Goal: Task Accomplishment & Management: Manage account settings

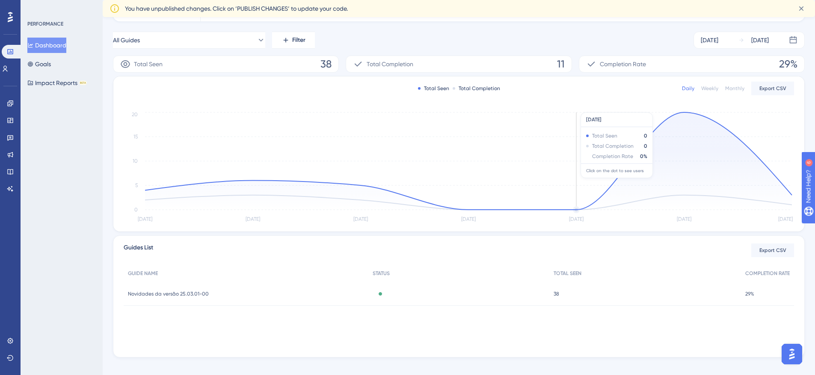
scroll to position [122, 0]
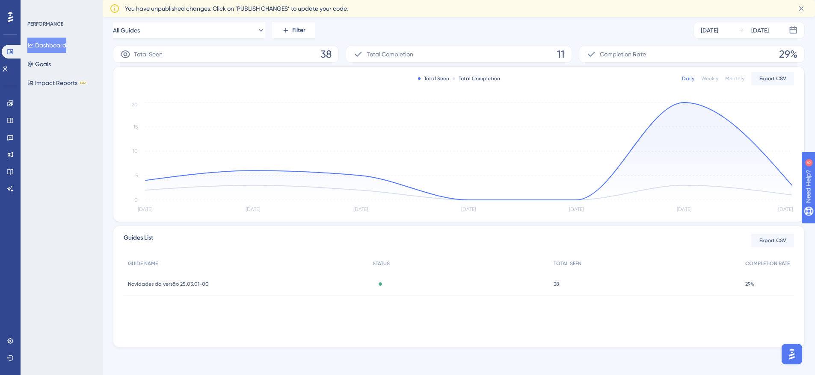
click at [165, 284] on span "Novidades da versão 25.03.01-00" at bounding box center [168, 284] width 81 height 7
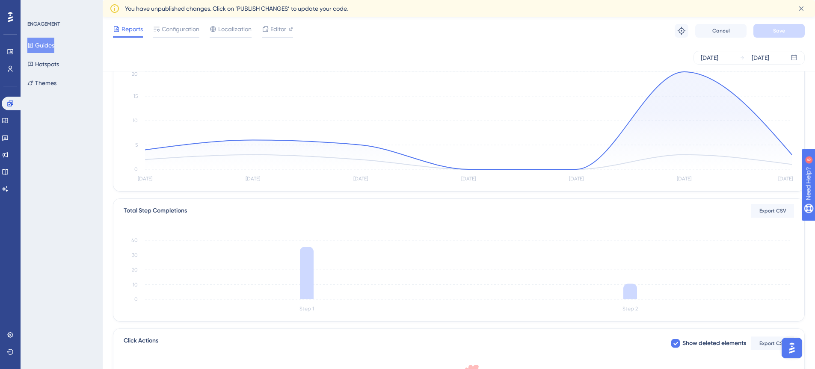
scroll to position [171, 0]
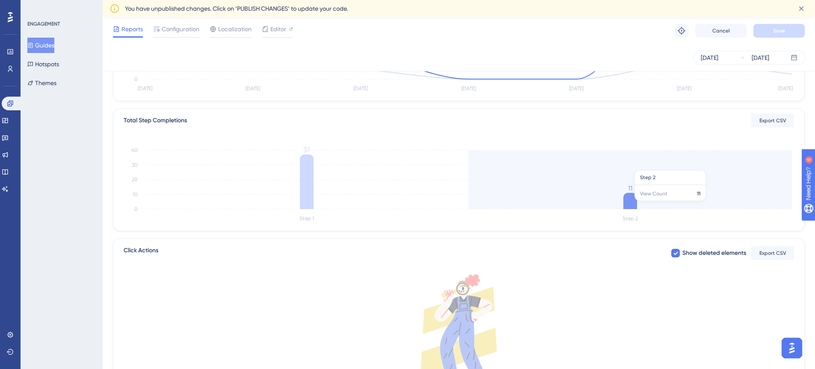
click at [629, 205] on icon at bounding box center [630, 201] width 14 height 16
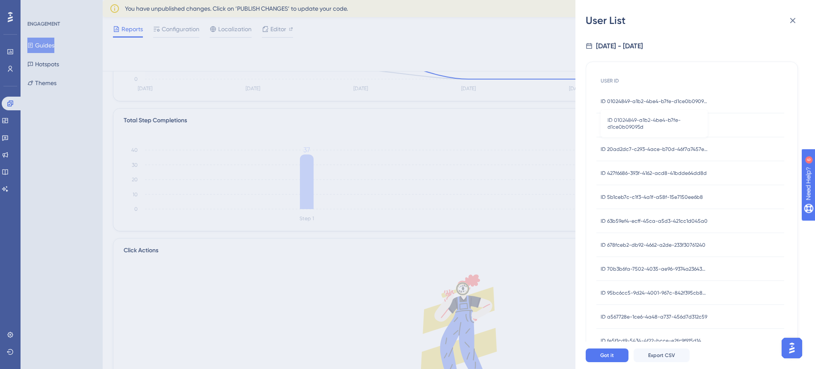
click at [634, 100] on span "ID 01024849-a1b2-4be4-b7fe-d1ce0b09095d" at bounding box center [653, 101] width 107 height 7
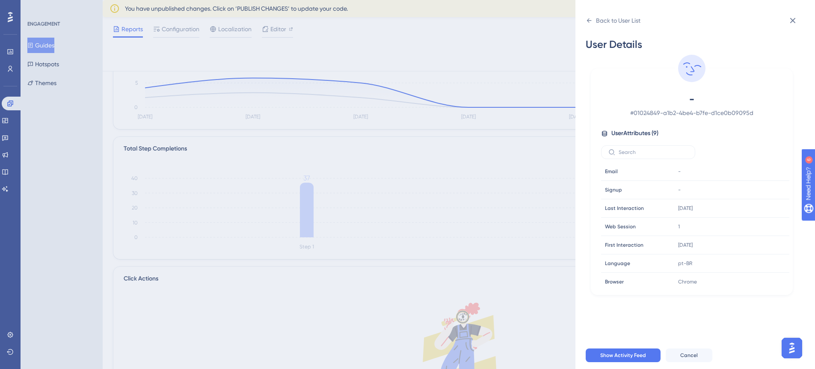
scroll to position [117, 0]
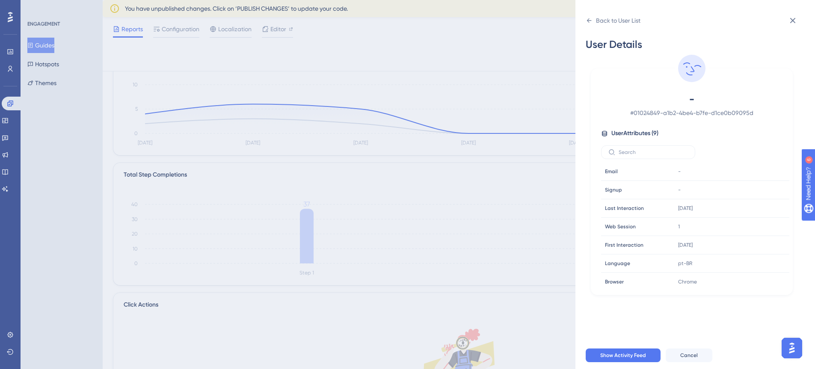
click at [671, 116] on span "# 01024849-a1b2-4be4-b7fe-d1ce0b09095d" at bounding box center [691, 113] width 151 height 10
click at [628, 149] on input "text" at bounding box center [652, 152] width 69 height 6
click at [586, 18] on icon at bounding box center [588, 20] width 7 height 7
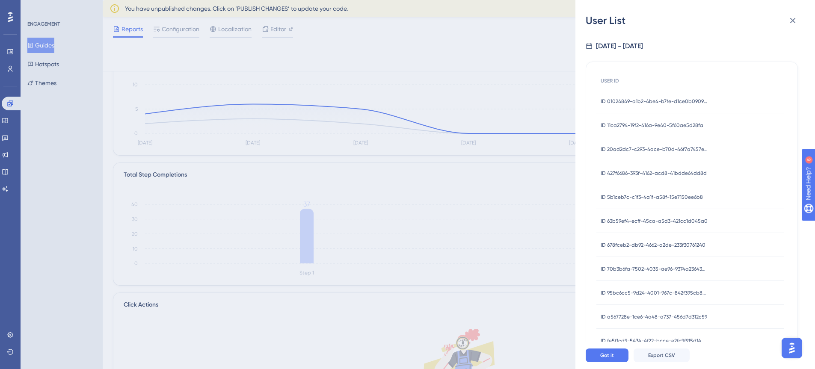
click at [632, 122] on span "ID 11ca2794-19f2-416a-9e40-5f60ae5d28fa" at bounding box center [651, 125] width 103 height 7
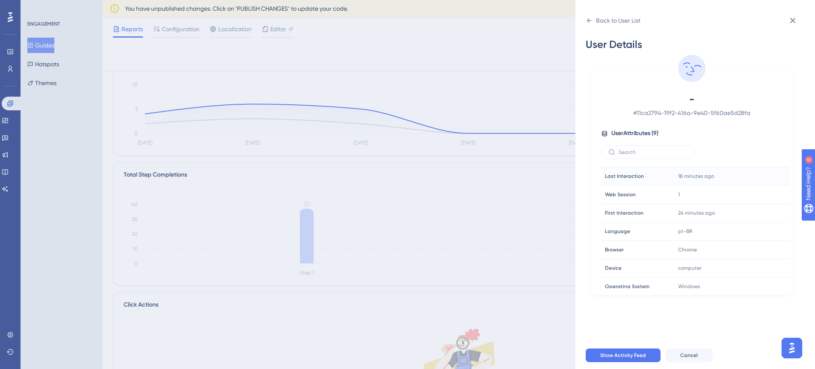
scroll to position [40, 0]
click at [686, 106] on div "- # 11ca2794-19f2-416a-9e40-5f60ae5d28fa" at bounding box center [691, 105] width 181 height 26
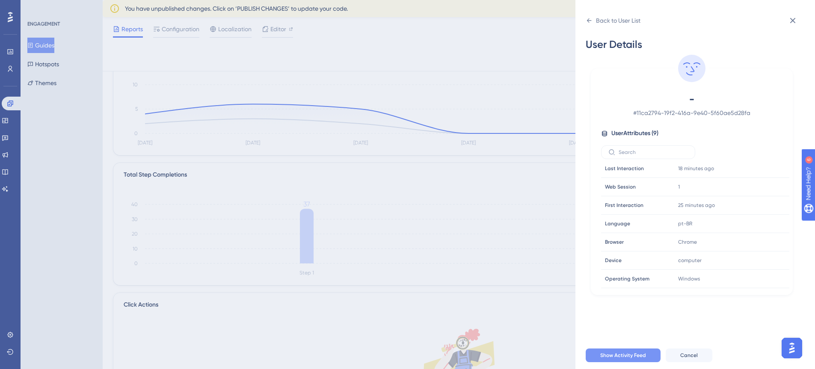
click at [638, 359] on span "Show Activity Feed" at bounding box center [623, 355] width 46 height 7
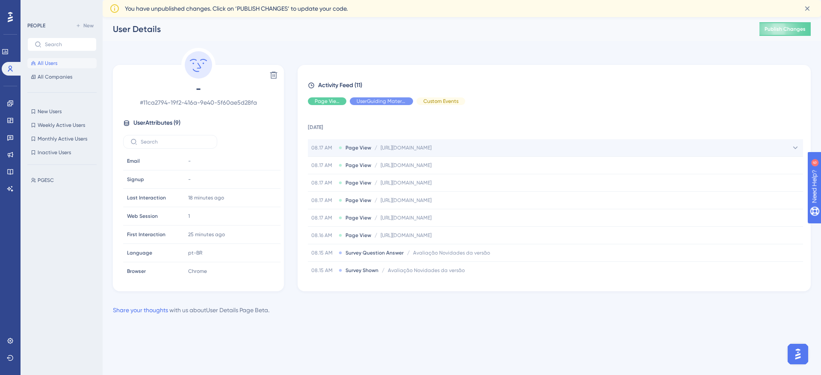
click at [400, 147] on span "[URL][DOMAIN_NAME]" at bounding box center [406, 148] width 51 height 7
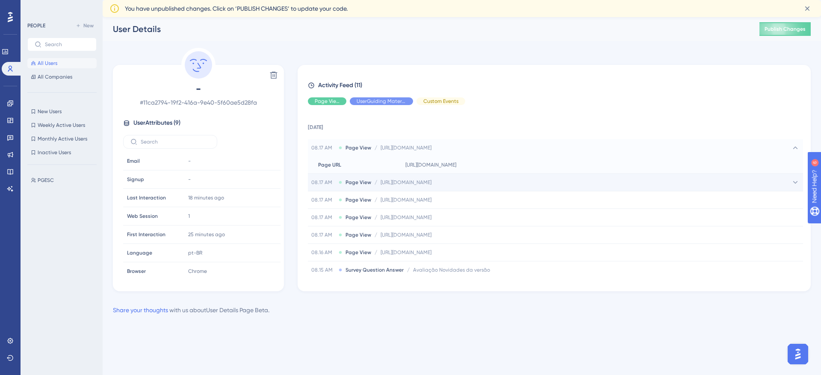
click at [403, 182] on span "[URL][DOMAIN_NAME]" at bounding box center [406, 182] width 51 height 7
click at [381, 184] on span "[URL][DOMAIN_NAME]" at bounding box center [406, 182] width 51 height 7
click at [378, 146] on div "08.17 AM Page View / [URL][DOMAIN_NAME] [URL][DOMAIN_NAME]" at bounding box center [371, 148] width 120 height 7
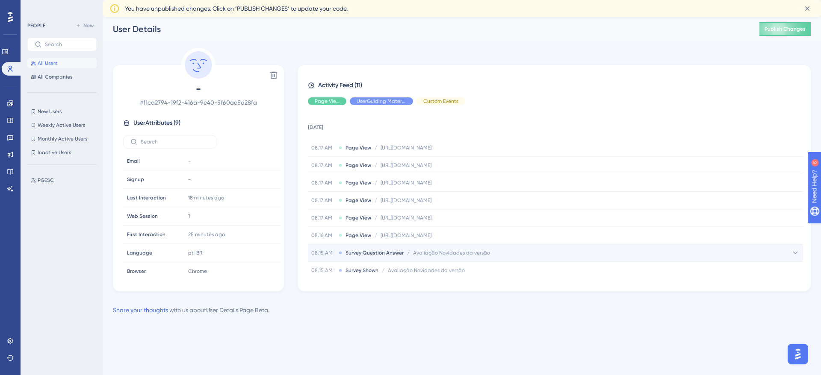
click at [425, 253] on span "Avaliação Novidades da versão" at bounding box center [451, 253] width 77 height 7
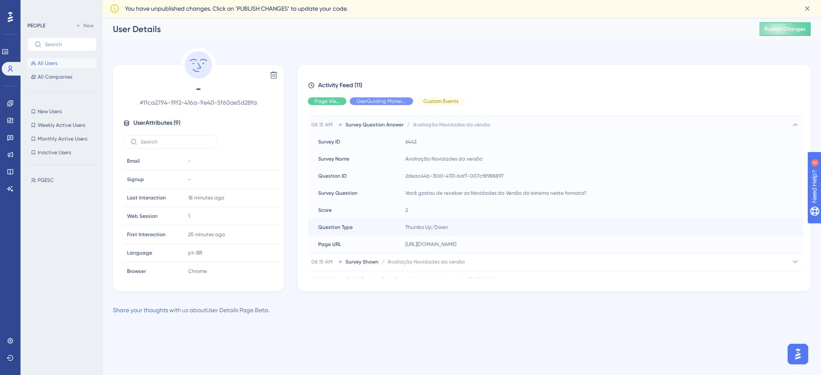
scroll to position [171, 0]
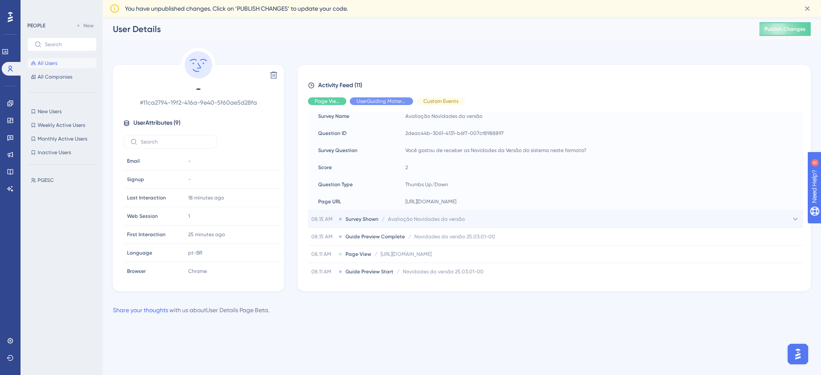
click at [415, 223] on div "08.15 AM Survey Shown / Avaliação Novidades da versão Avaliação Novidades da ve…" at bounding box center [555, 219] width 495 height 17
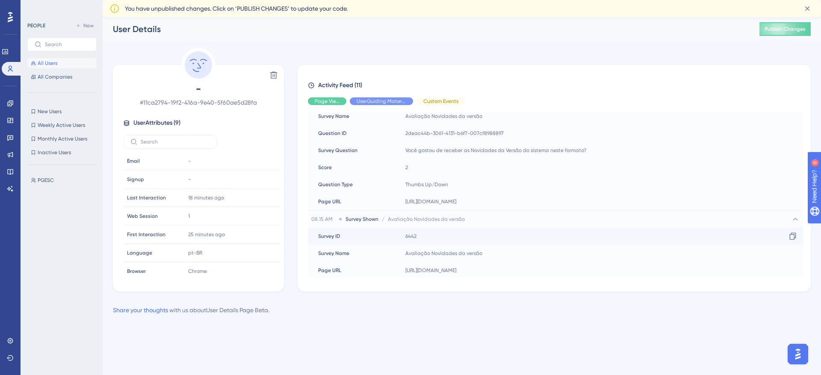
scroll to position [246, 0]
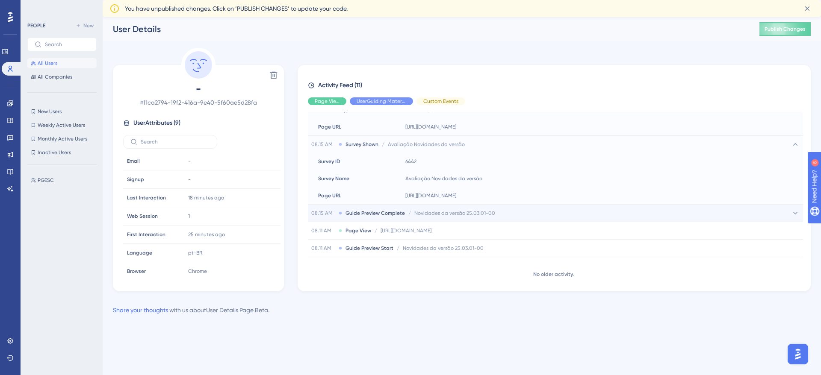
click at [406, 215] on div "08.15 AM Guide Preview Complete / Novidades da versão 25.03.01-00 Novidades da …" at bounding box center [403, 213] width 184 height 7
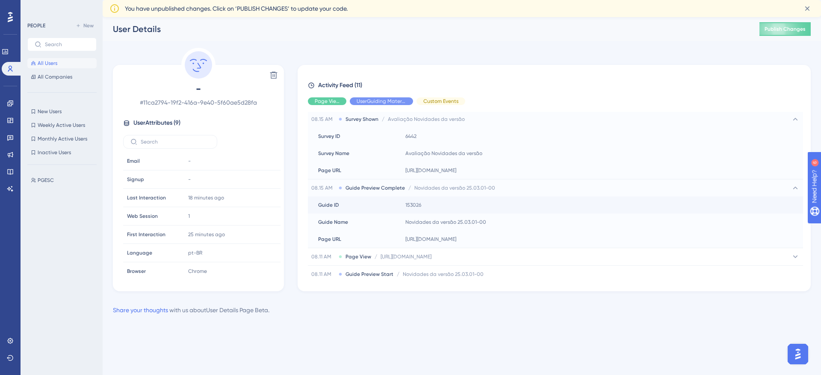
scroll to position [297, 0]
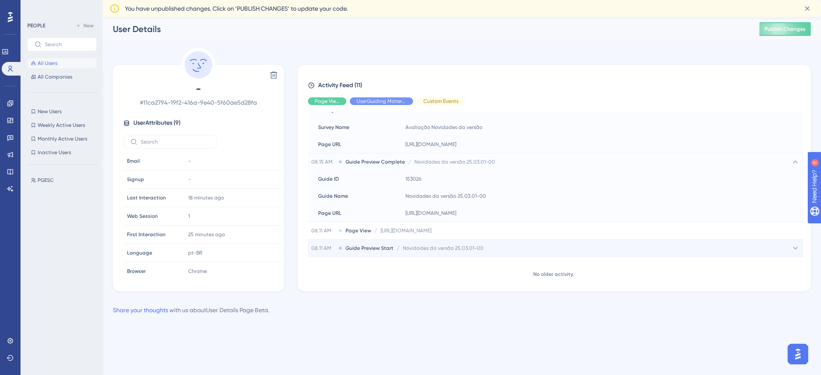
click at [425, 246] on span "Novidades da versão 25.03.01-00" at bounding box center [443, 248] width 81 height 7
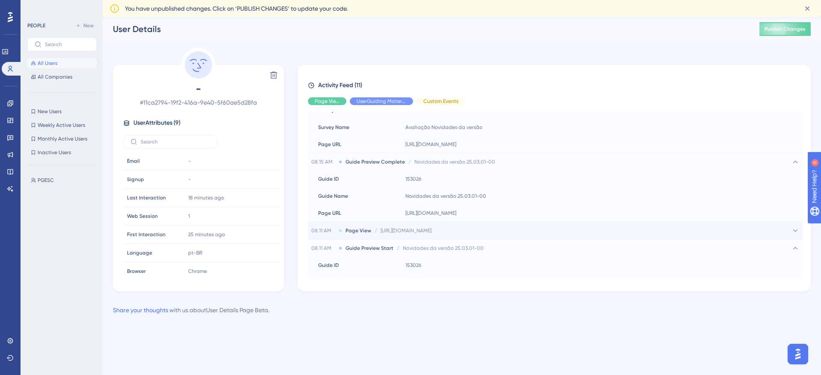
click at [422, 231] on span "[URL][DOMAIN_NAME]" at bounding box center [406, 230] width 51 height 7
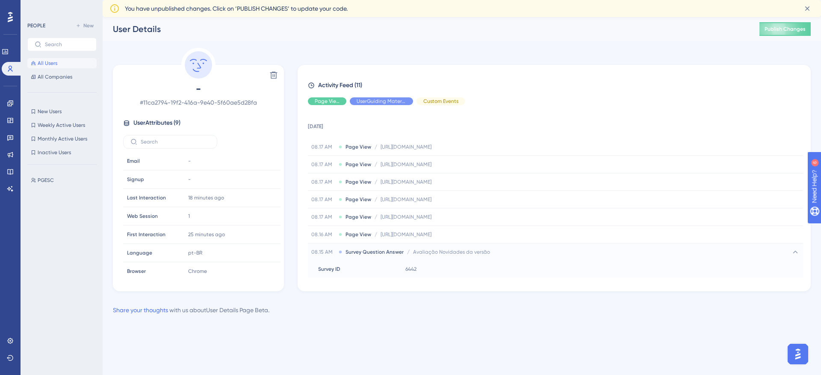
scroll to position [0, 0]
click at [331, 251] on span "08.15 AM" at bounding box center [323, 253] width 24 height 7
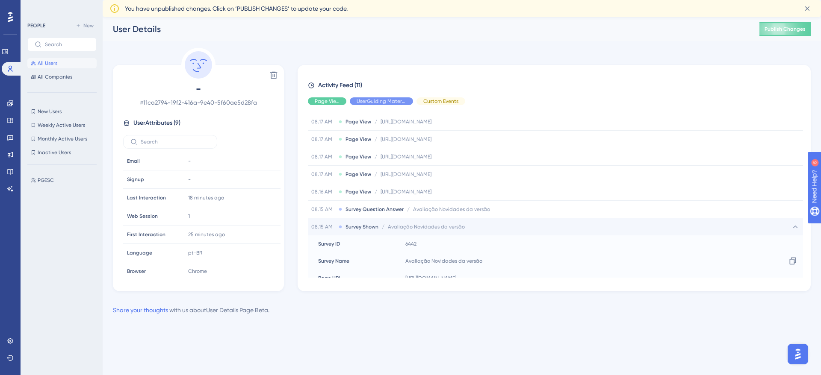
scroll to position [43, 0]
click at [321, 227] on span "08.15 AM" at bounding box center [323, 227] width 24 height 7
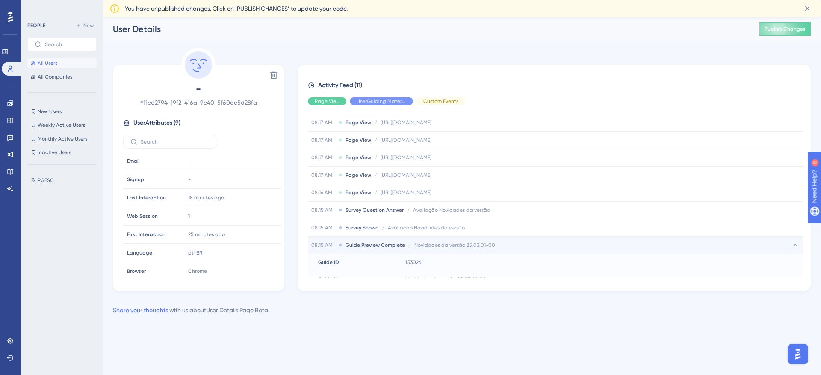
click at [319, 242] on span "08.15 AM" at bounding box center [323, 245] width 24 height 7
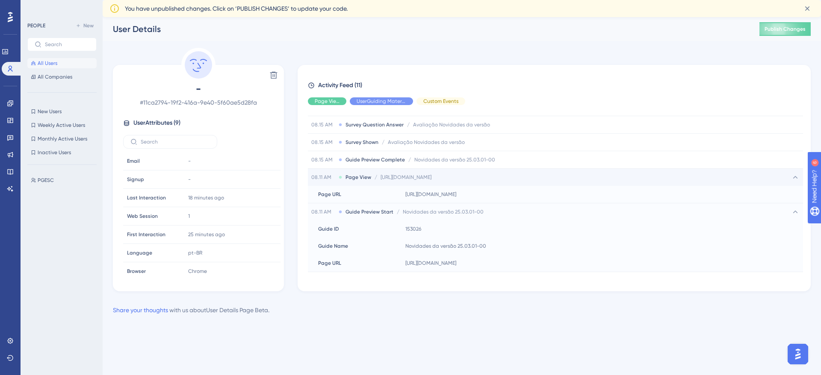
click at [321, 181] on div "08.11 AM Page View / [URL][DOMAIN_NAME] [URL][DOMAIN_NAME]" at bounding box center [555, 177] width 495 height 17
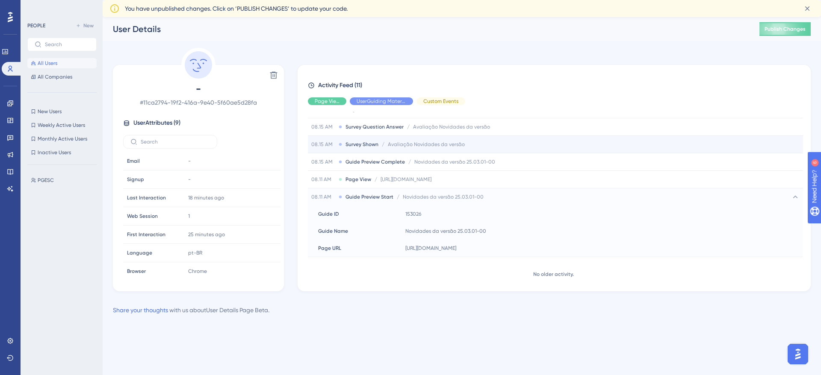
click at [320, 195] on span "08.11 AM" at bounding box center [323, 197] width 24 height 7
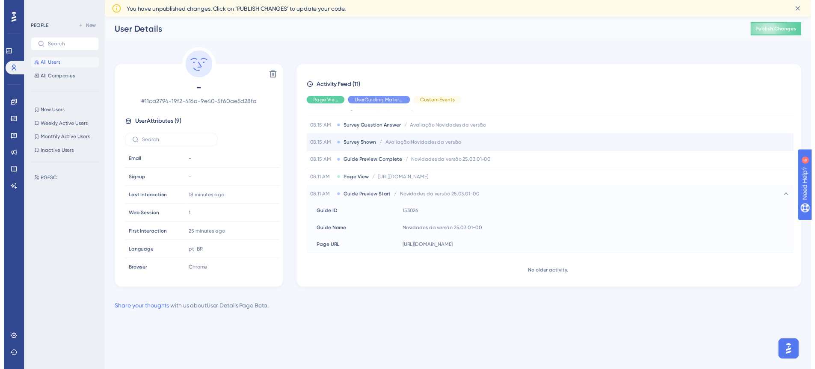
scroll to position [75, 0]
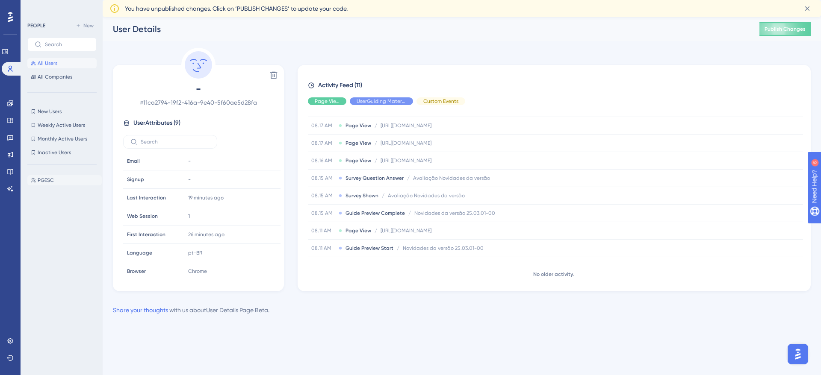
click at [46, 176] on button "PGESC PGESC" at bounding box center [64, 180] width 74 height 10
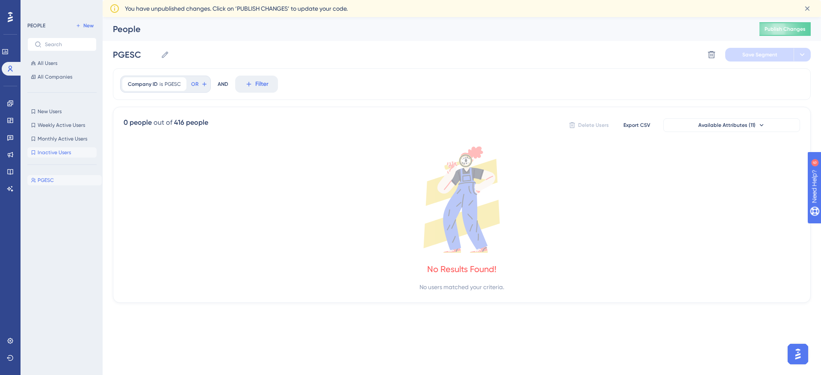
click at [56, 151] on span "Inactive Users" at bounding box center [54, 152] width 33 height 7
click at [56, 142] on span "Monthly Active Users" at bounding box center [63, 139] width 50 height 7
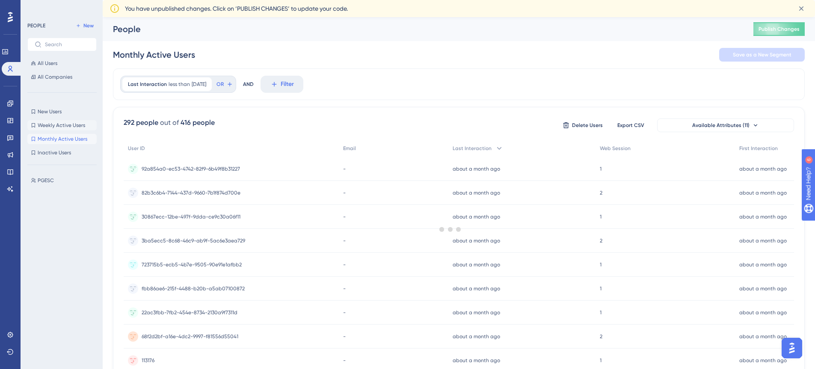
click at [54, 125] on span "Weekly Active Users" at bounding box center [61, 125] width 47 height 7
click at [53, 110] on span "New Users" at bounding box center [50, 111] width 24 height 7
